Goal: Information Seeking & Learning: Learn about a topic

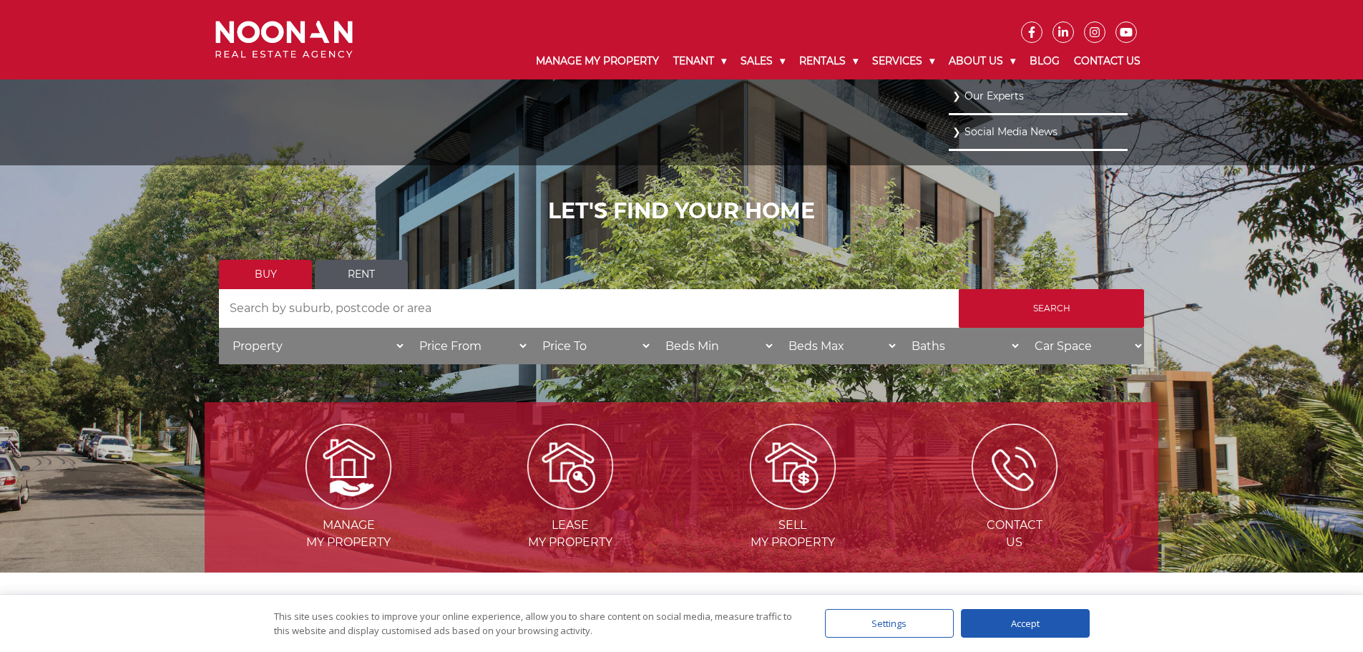
click at [979, 93] on link "Our Experts" at bounding box center [1038, 96] width 172 height 19
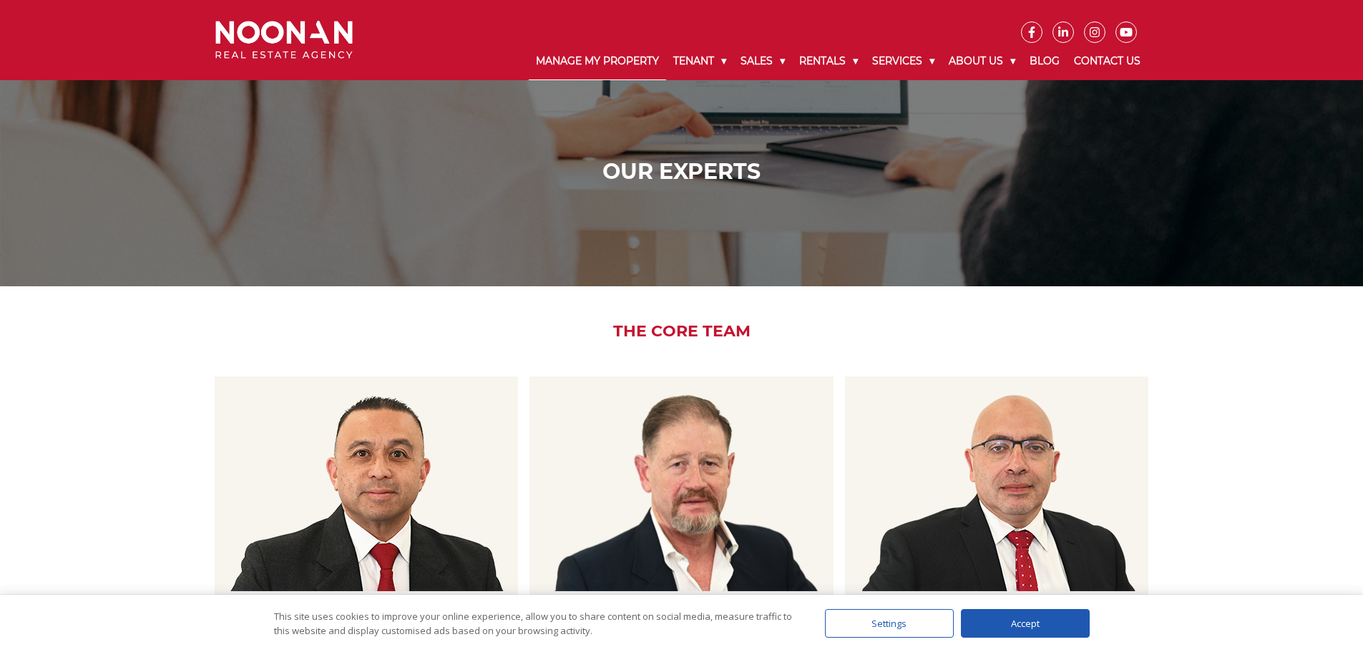
drag, startPoint x: 1369, startPoint y: 0, endPoint x: 594, endPoint y: 59, distance: 777.0
click at [594, 59] on link "Manage My Property" at bounding box center [597, 61] width 137 height 37
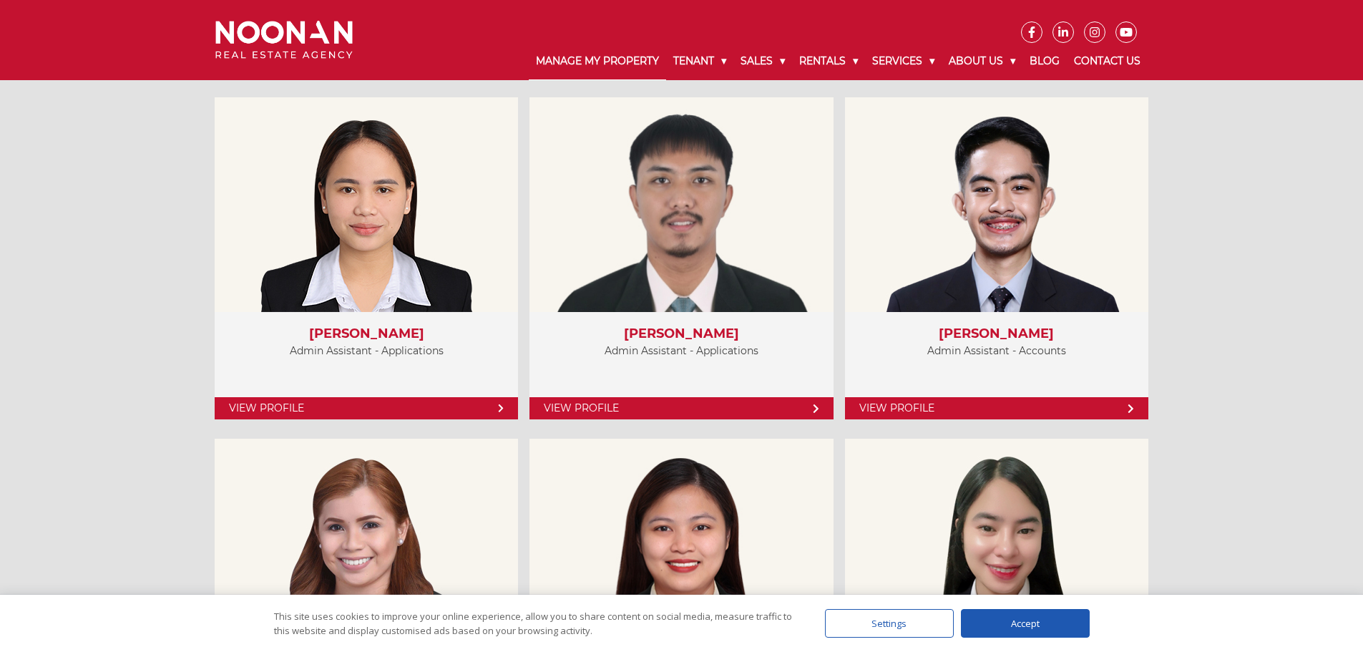
click at [594, 59] on link "Manage My Property" at bounding box center [597, 61] width 137 height 37
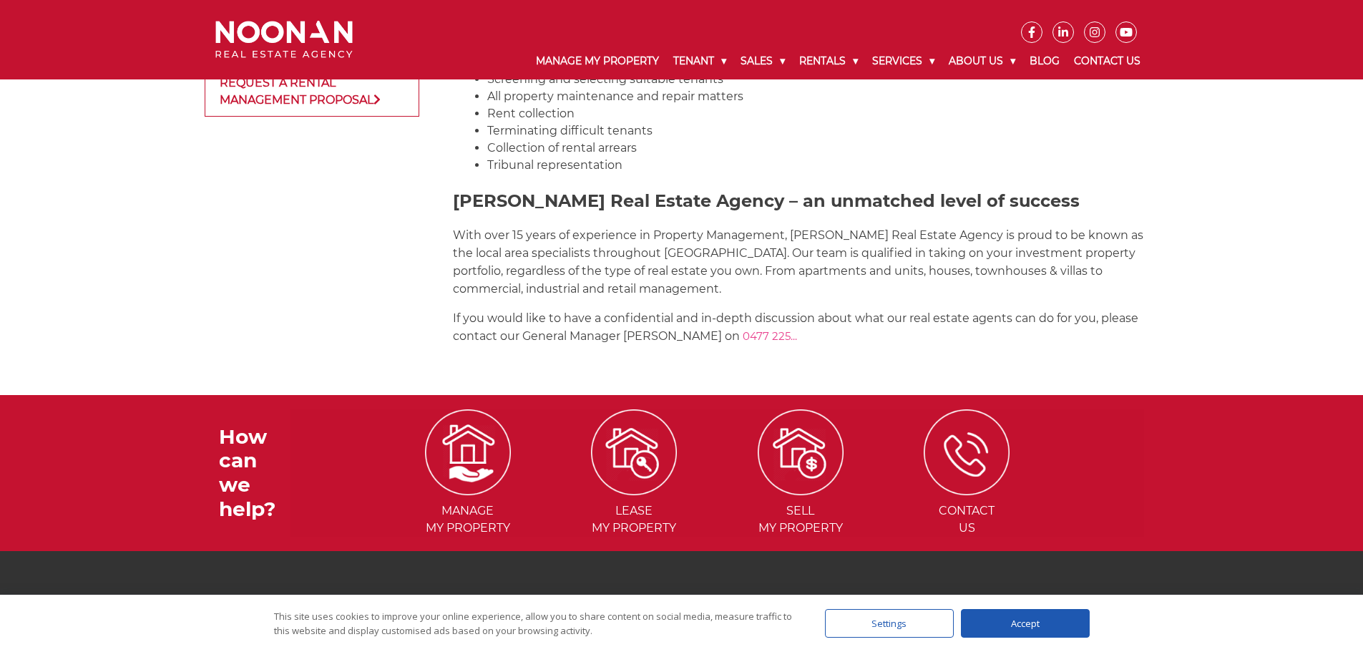
scroll to position [1860, 0]
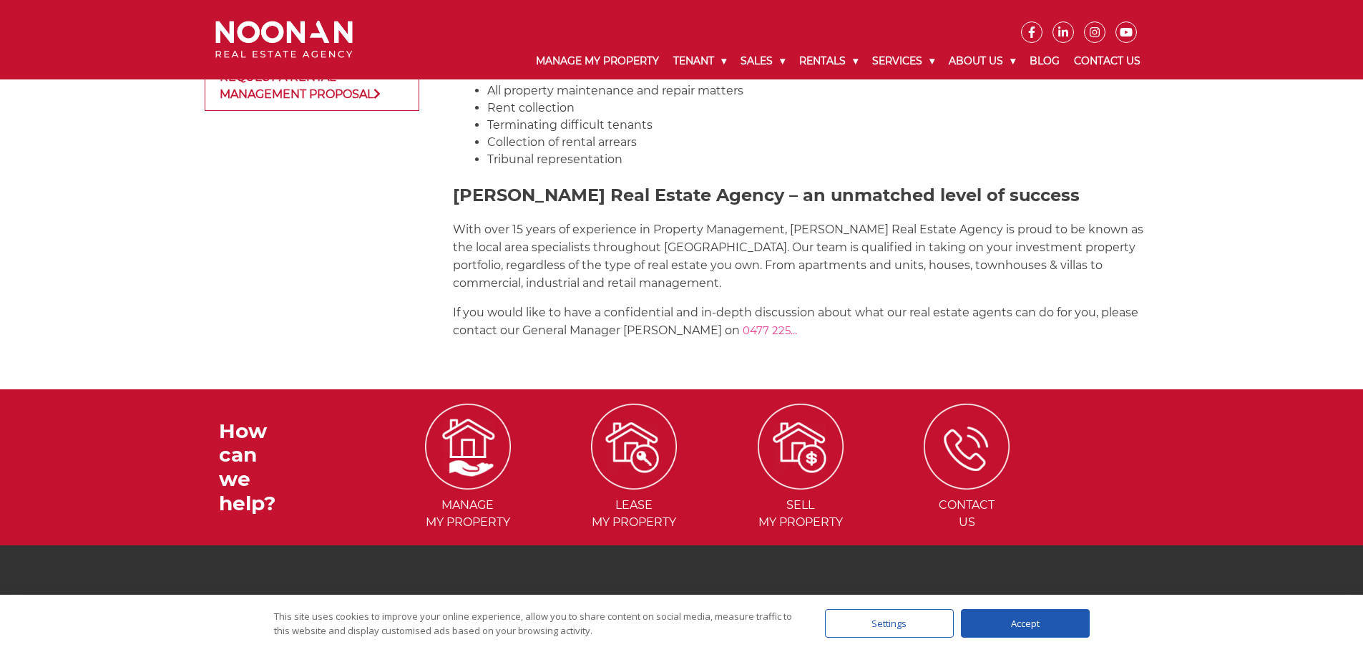
drag, startPoint x: 1371, startPoint y: 59, endPoint x: 1373, endPoint y: 504, distance: 444.2
